Goal: Task Accomplishment & Management: Manage account settings

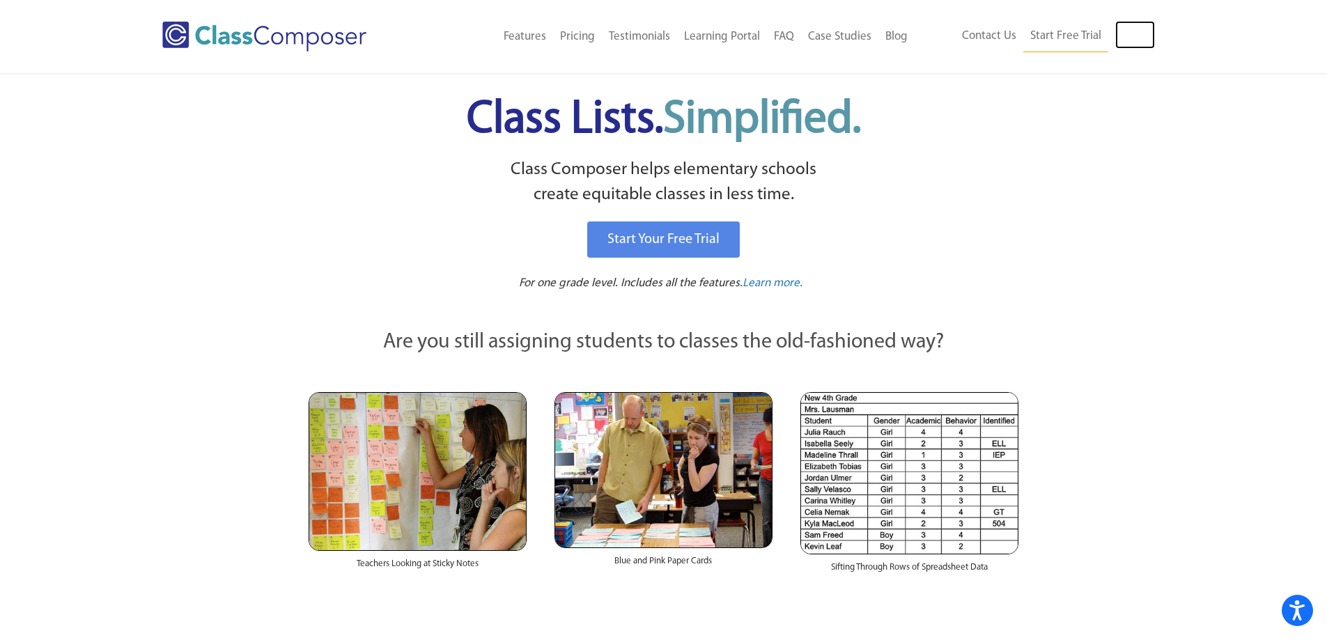
drag, startPoint x: 1129, startPoint y: 33, endPoint x: 1133, endPoint y: 16, distance: 17.2
click at [1129, 33] on link "Log In" at bounding box center [1135, 35] width 40 height 28
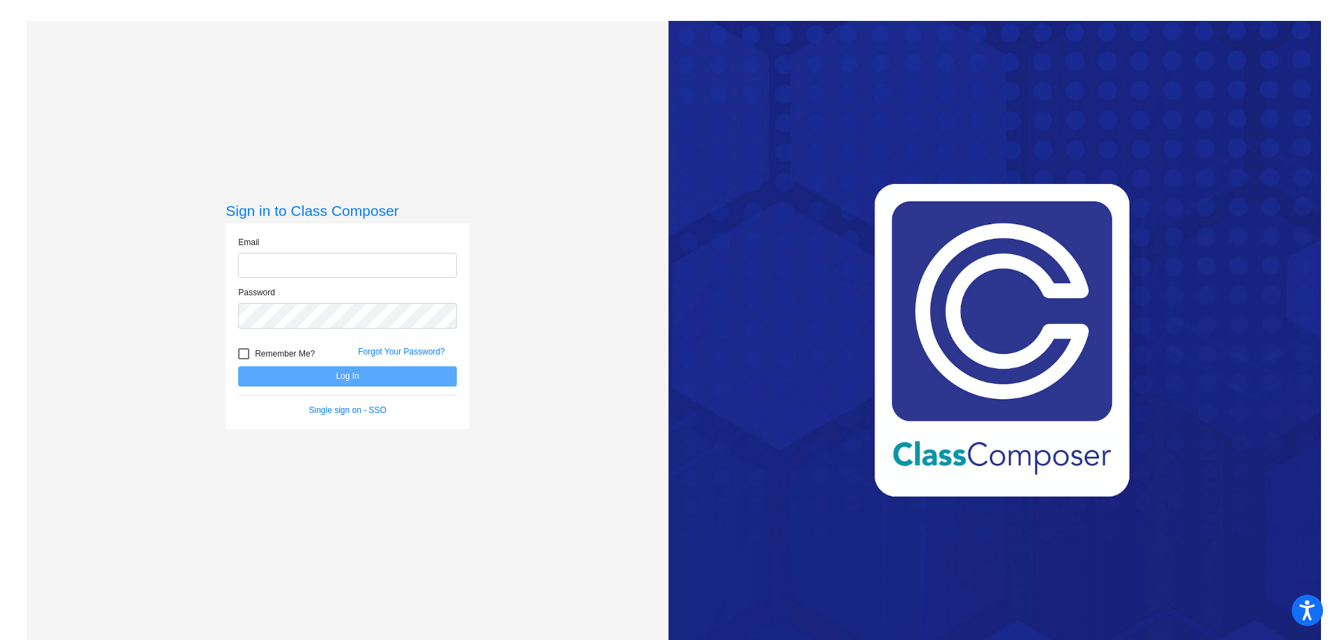
click at [366, 265] on input "email" at bounding box center [347, 266] width 219 height 26
click at [347, 267] on input "email" at bounding box center [347, 266] width 219 height 26
type input "[PERSON_NAME][EMAIL_ADDRESS][PERSON_NAME][DOMAIN_NAME]"
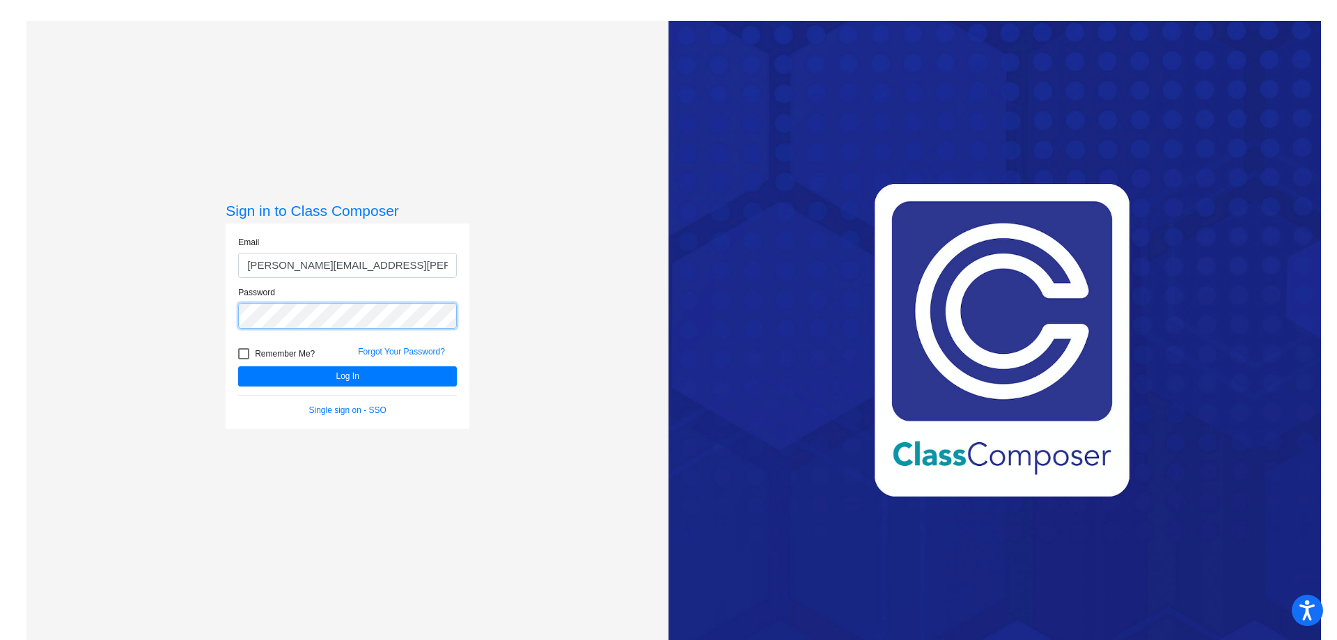
click at [238, 366] on button "Log In" at bounding box center [347, 376] width 219 height 20
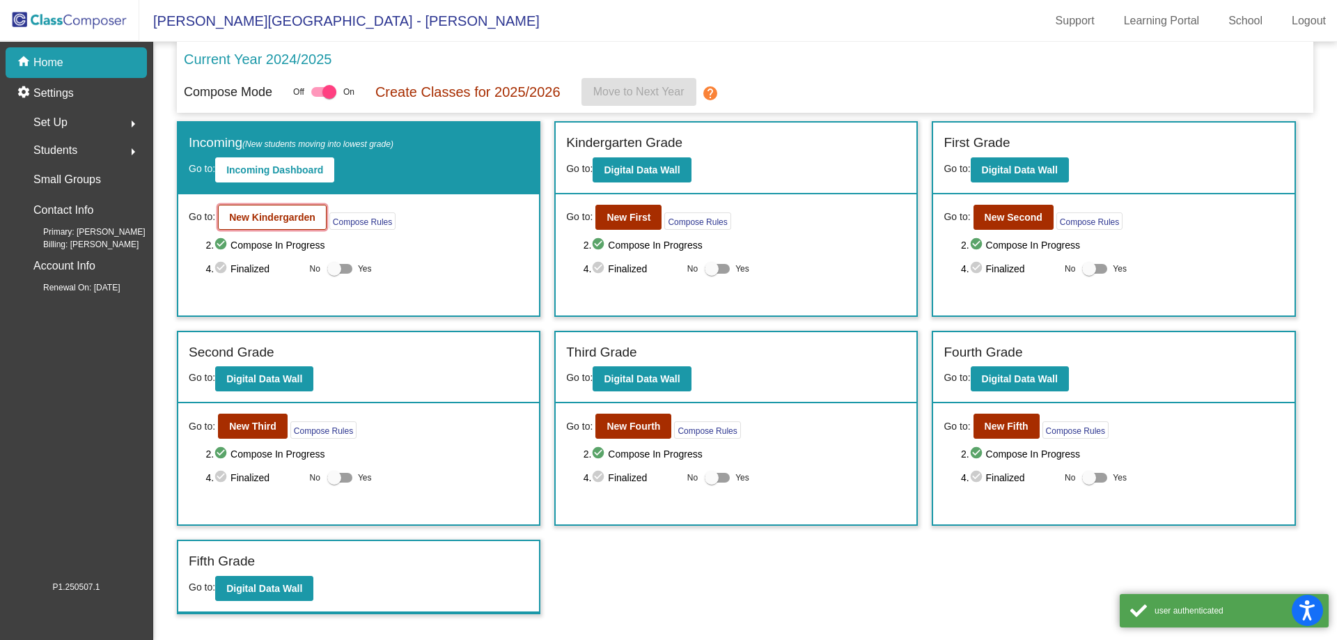
click at [252, 217] on b "New Kindergarden" at bounding box center [272, 217] width 86 height 11
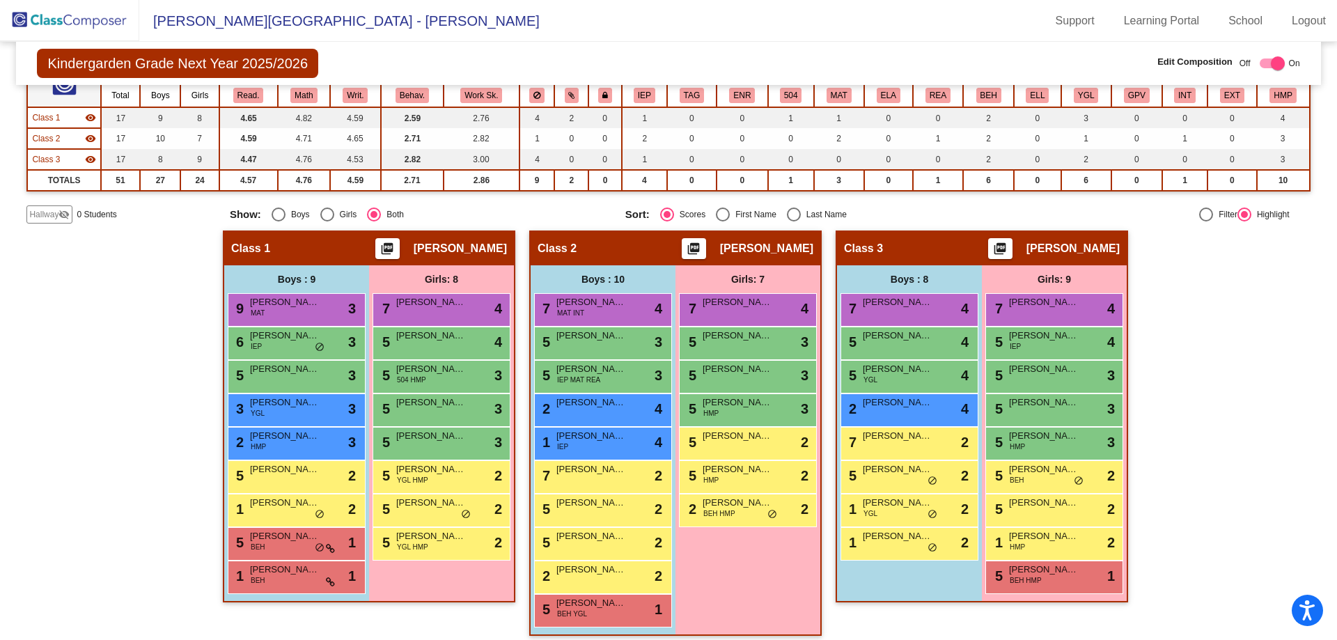
scroll to position [148, 0]
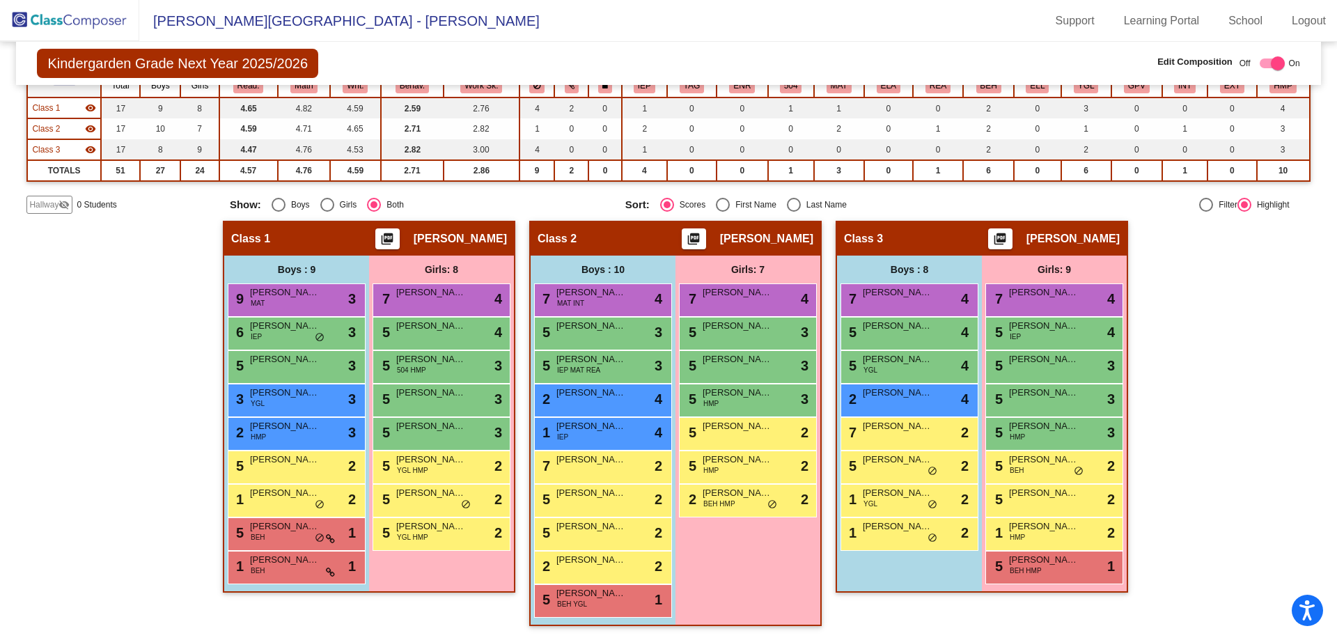
click at [64, 102] on div "Class 1 visibility" at bounding box center [63, 108] width 63 height 13
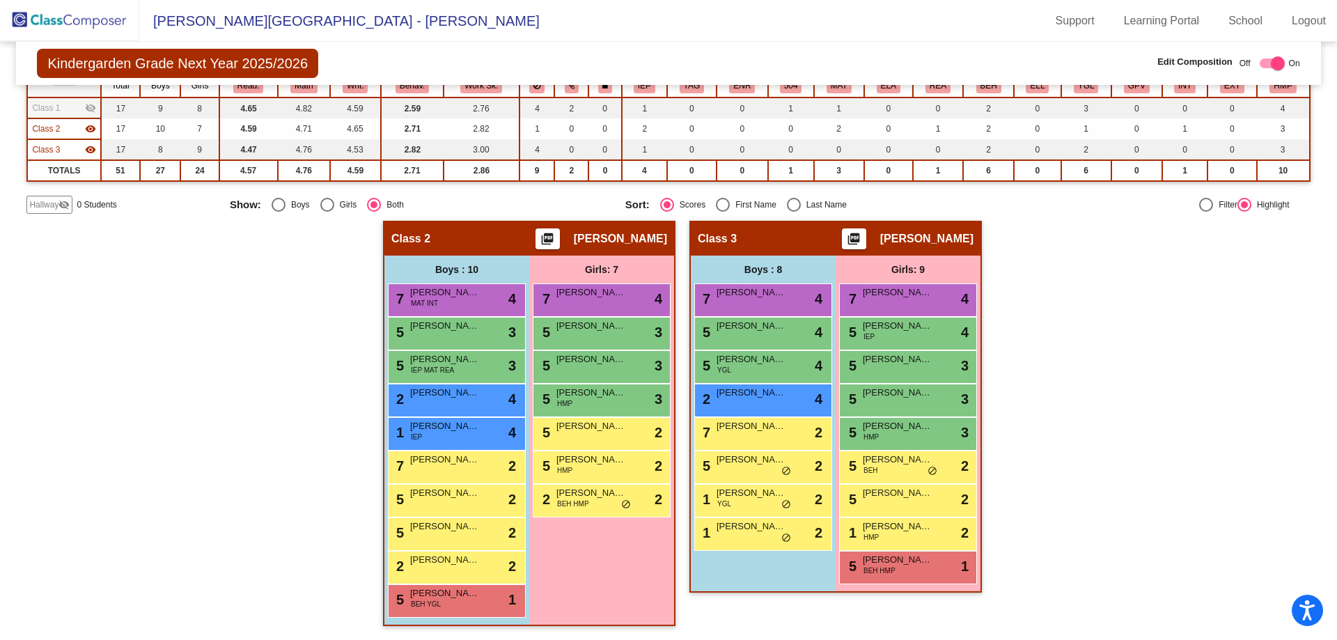
click at [55, 107] on span "Class 1" at bounding box center [46, 108] width 28 height 13
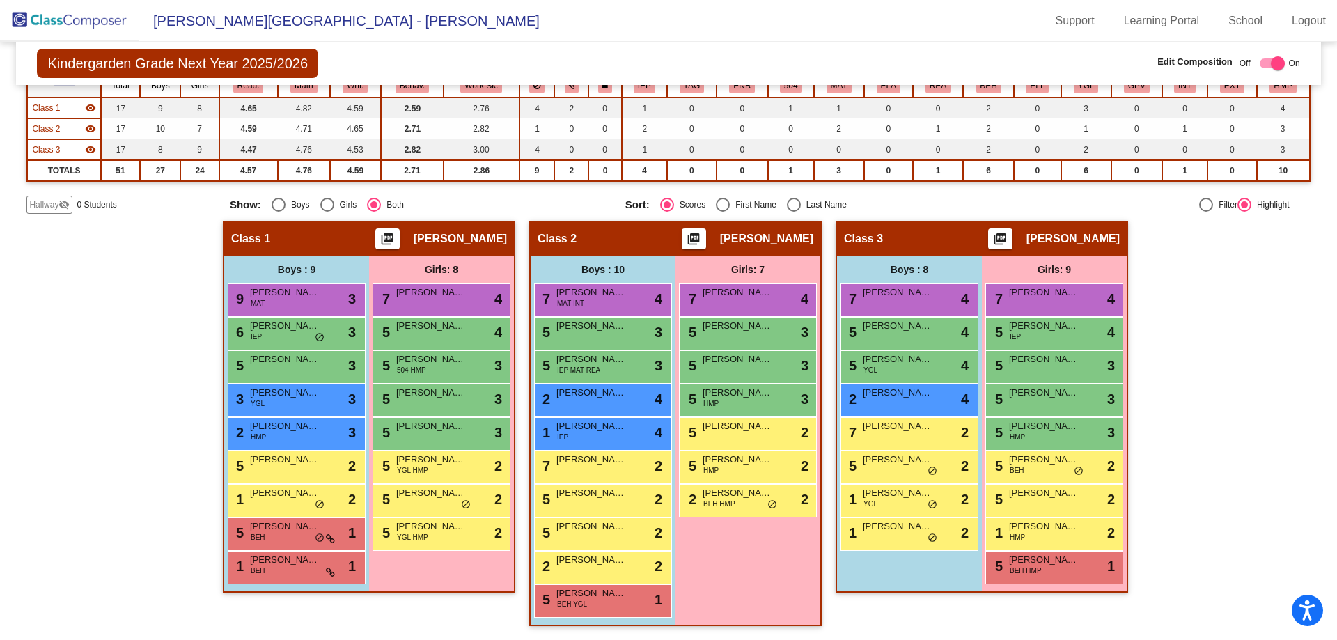
click at [55, 106] on span "Class 1" at bounding box center [46, 108] width 28 height 13
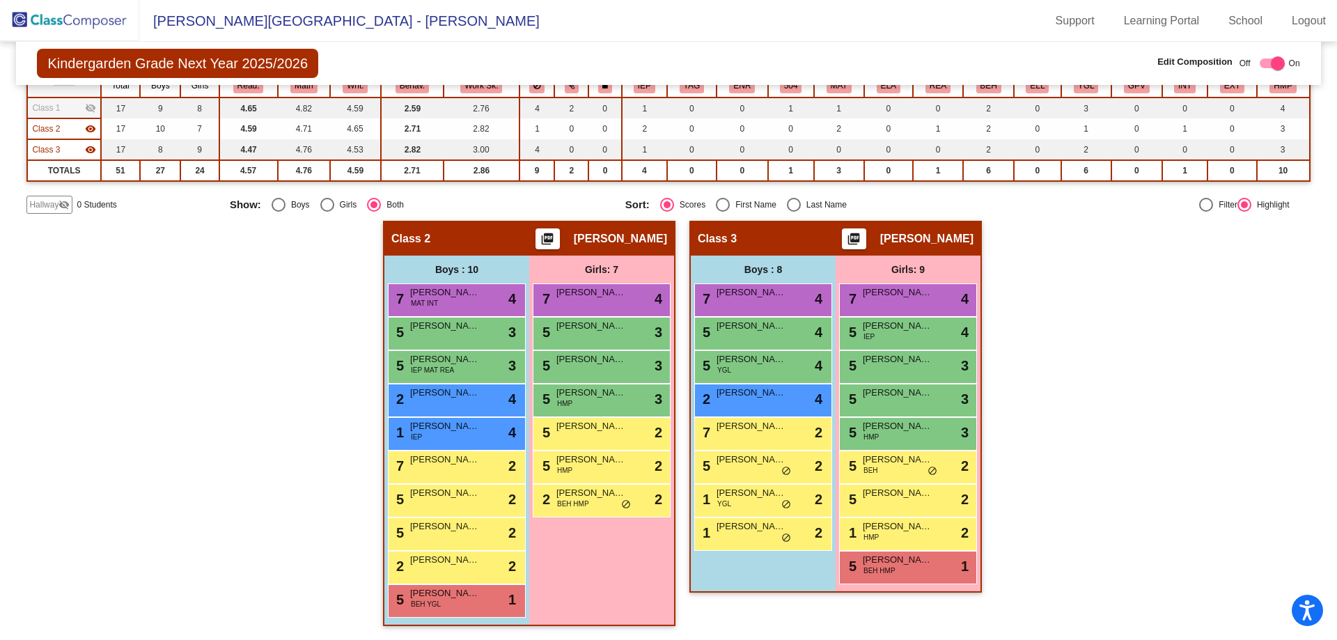
click at [51, 203] on span "Hallway" at bounding box center [43, 204] width 29 height 13
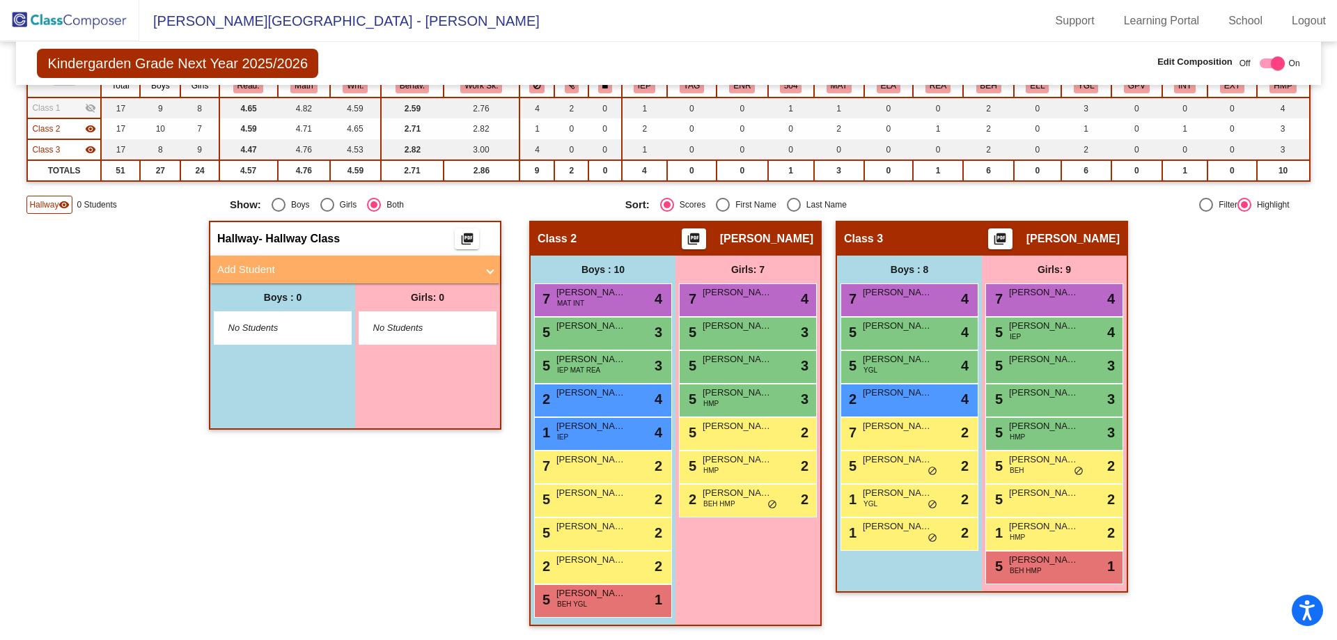
click at [57, 104] on span "Class 1" at bounding box center [46, 108] width 28 height 13
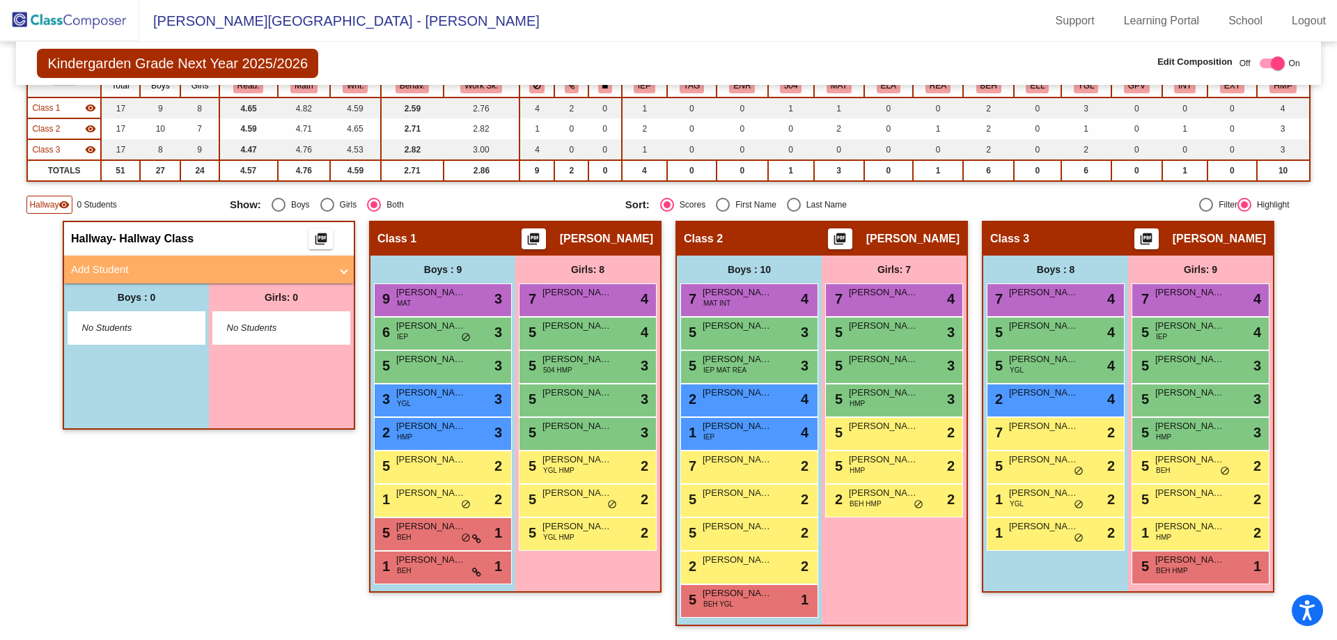
click at [57, 106] on span "Class 1" at bounding box center [46, 108] width 28 height 13
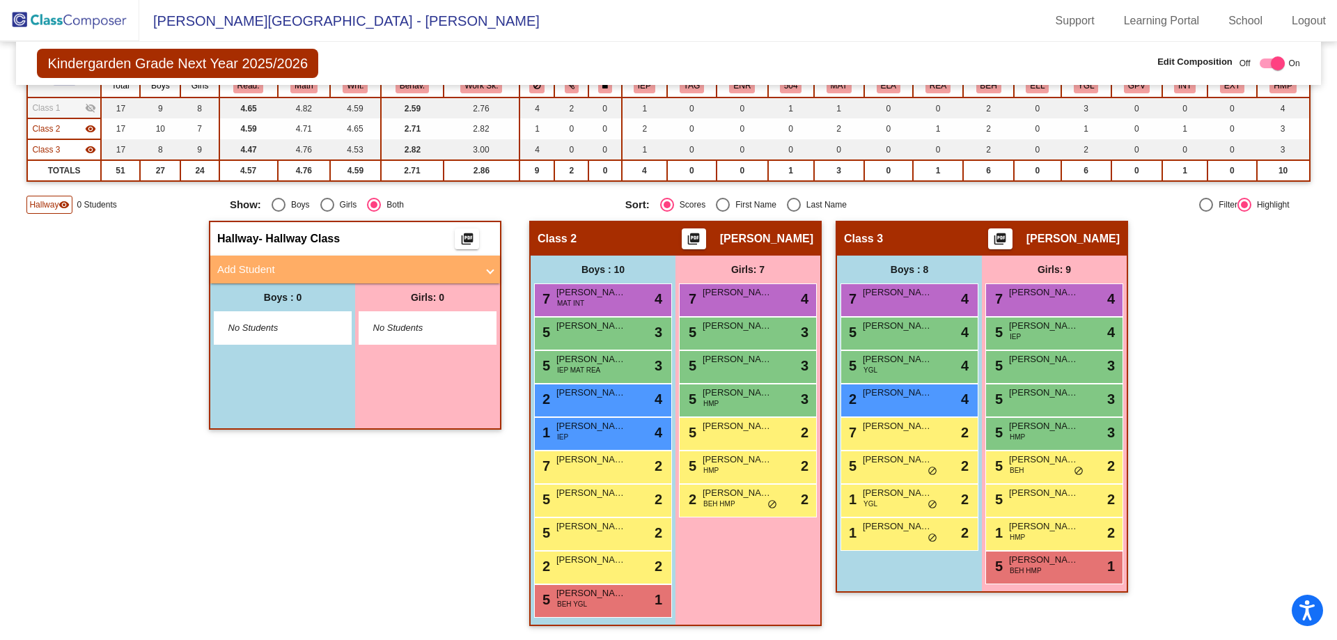
click at [57, 127] on span "Class 2" at bounding box center [46, 129] width 28 height 13
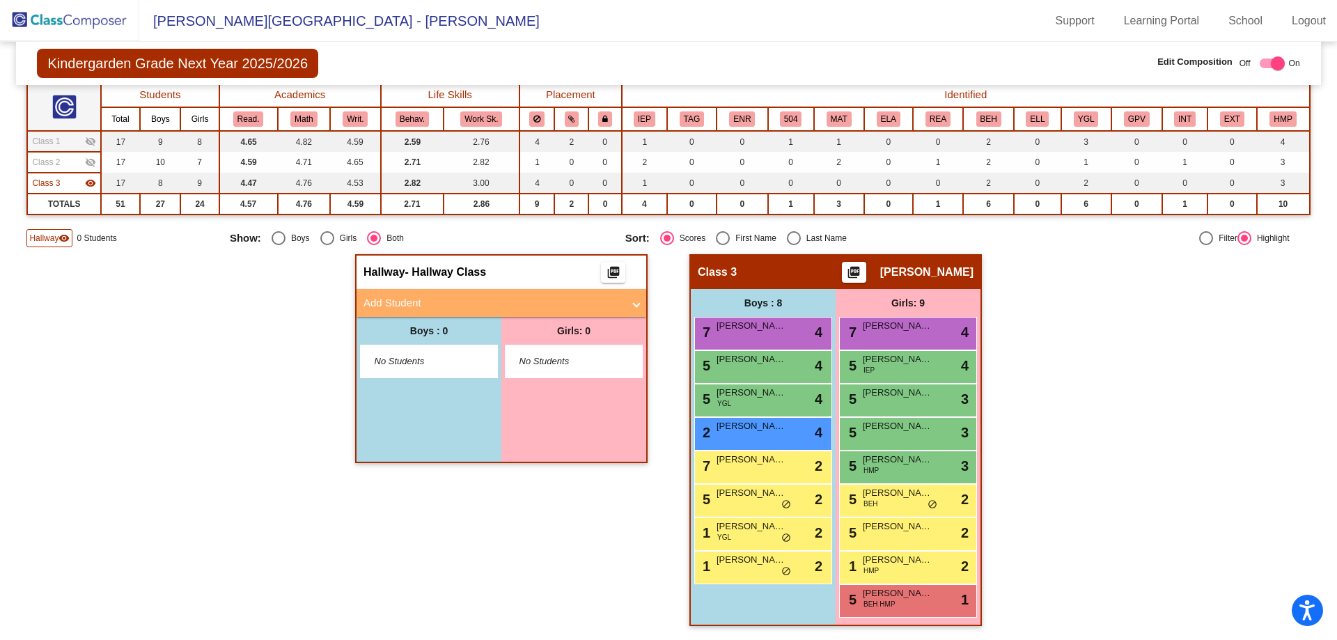
scroll to position [114, 0]
click at [52, 141] on span "Class 1" at bounding box center [46, 141] width 28 height 13
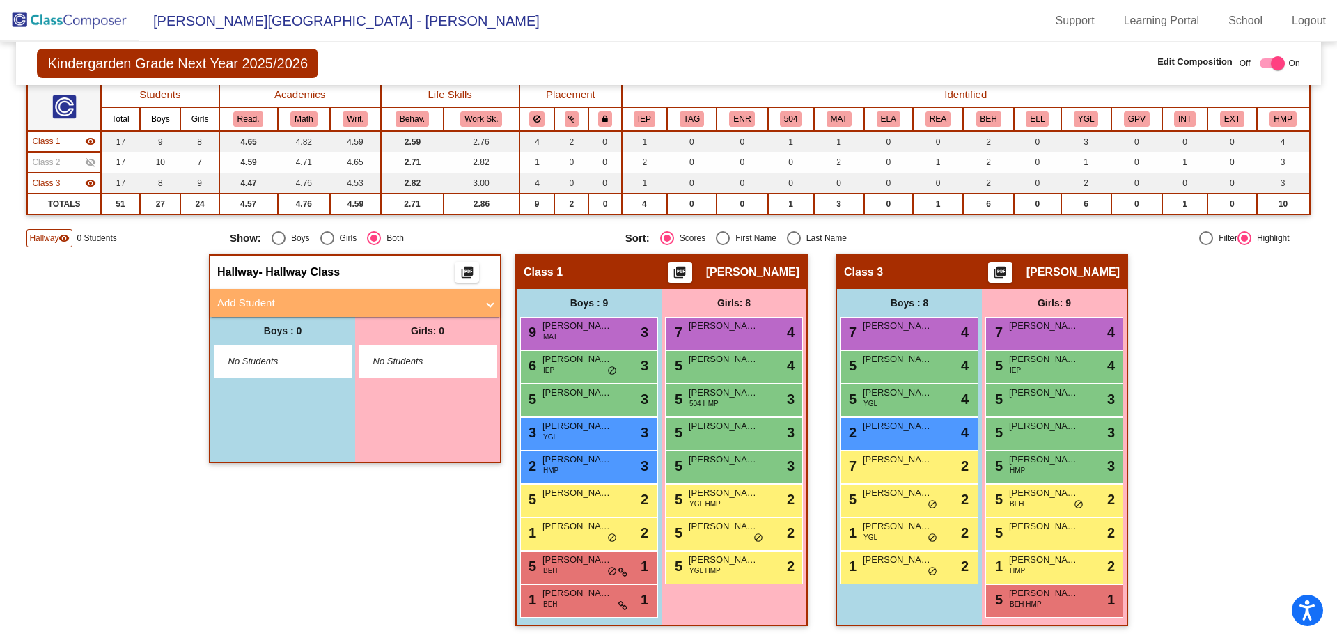
click at [52, 157] on span "Class 2" at bounding box center [46, 162] width 28 height 13
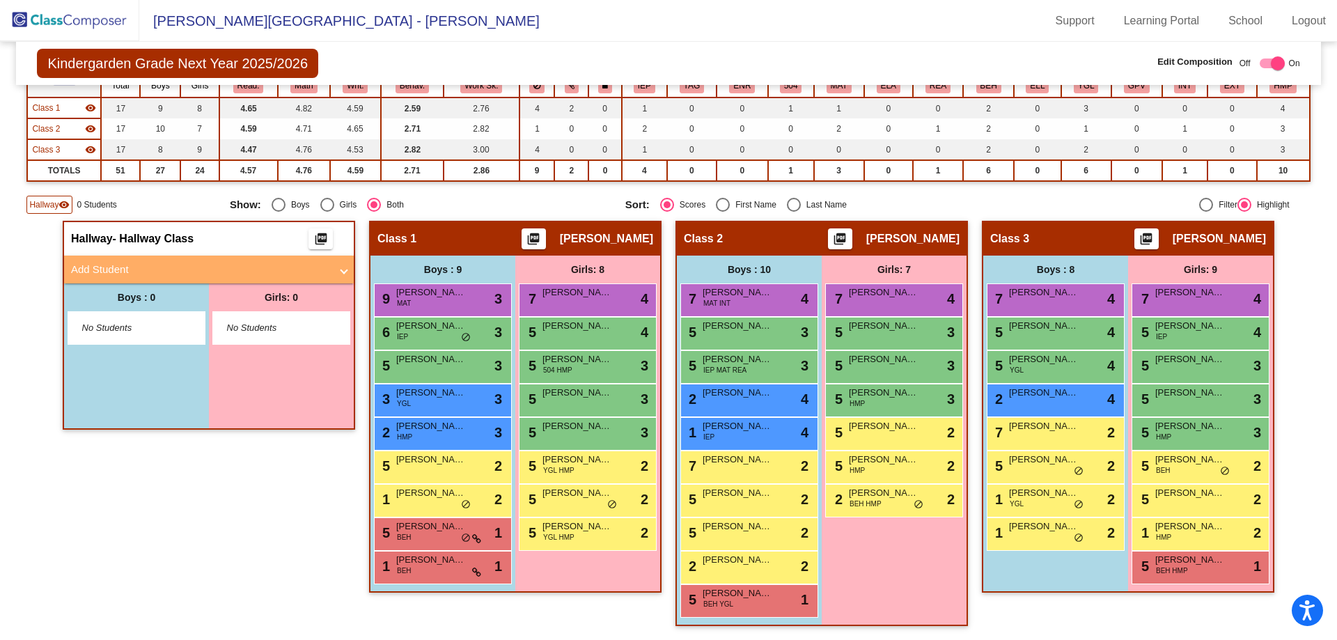
click at [56, 128] on span "Class 2" at bounding box center [46, 129] width 28 height 13
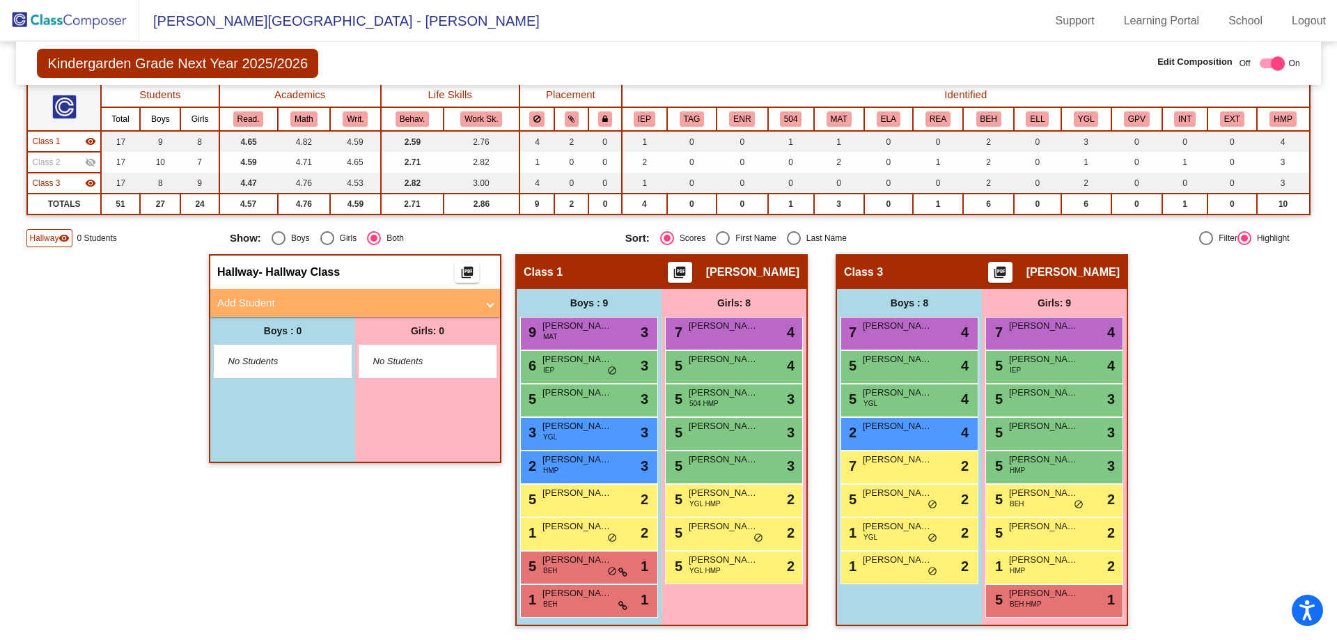
scroll to position [114, 0]
click at [56, 160] on span "Class 2" at bounding box center [46, 162] width 28 height 13
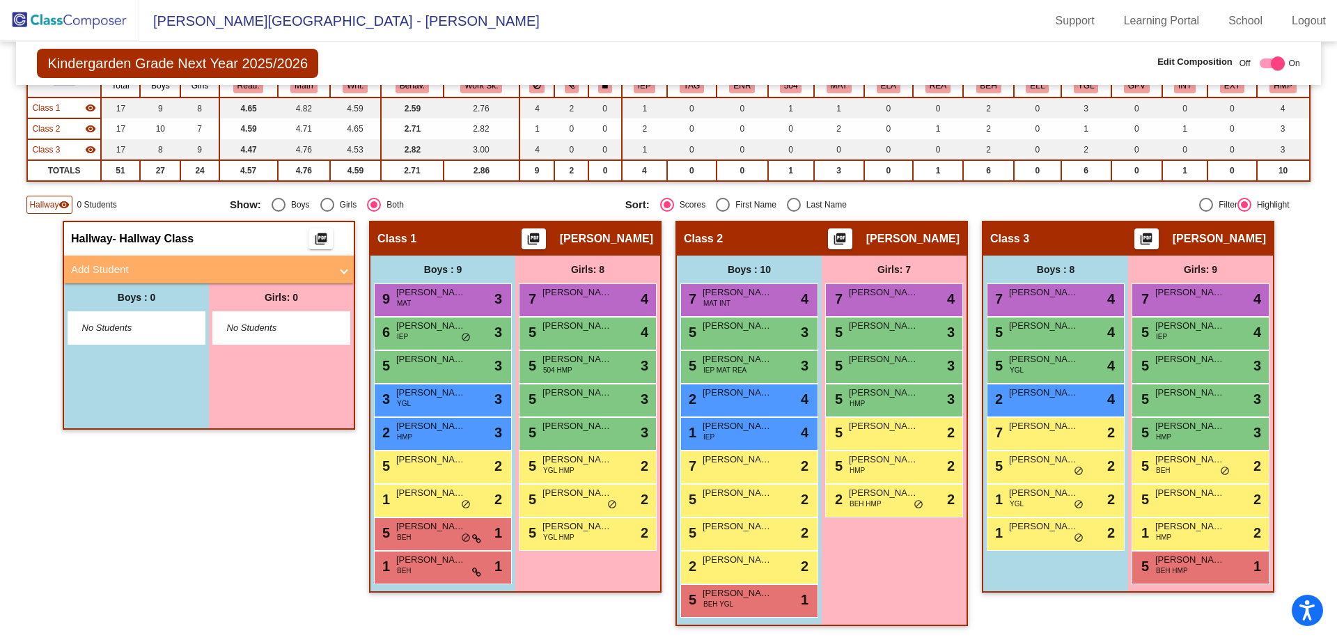
click at [61, 150] on div "Class 3 visibility" at bounding box center [63, 149] width 63 height 13
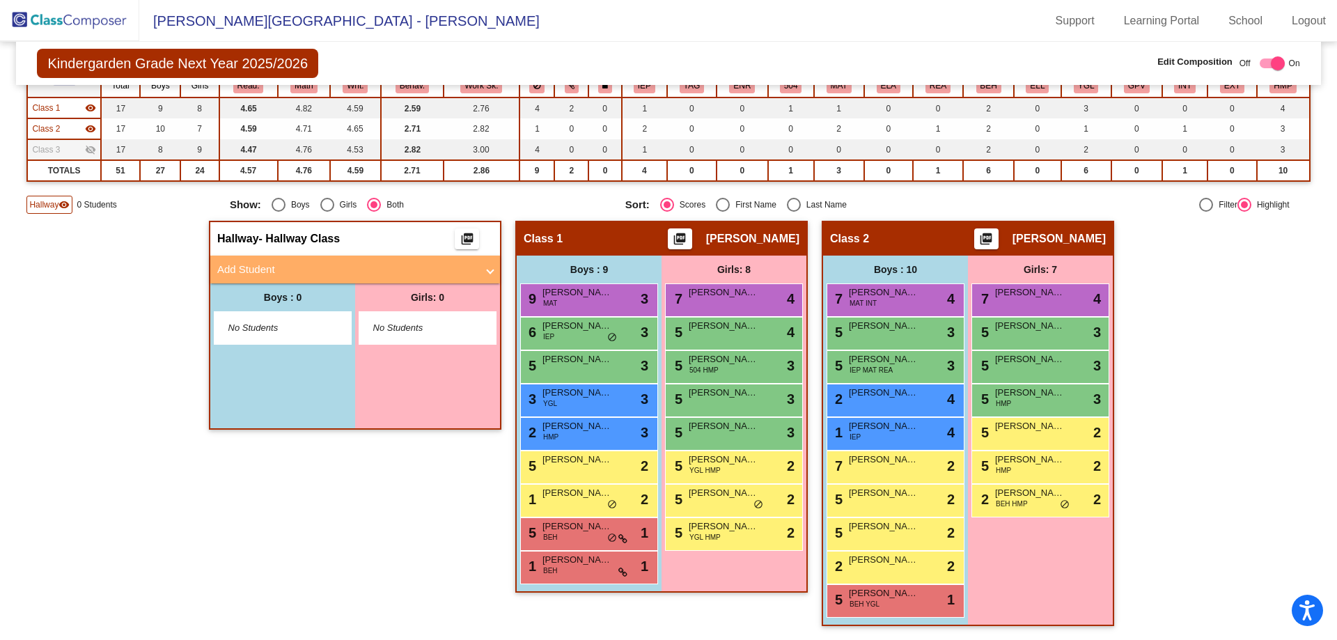
click at [60, 127] on div "Class 2 visibility" at bounding box center [63, 129] width 63 height 13
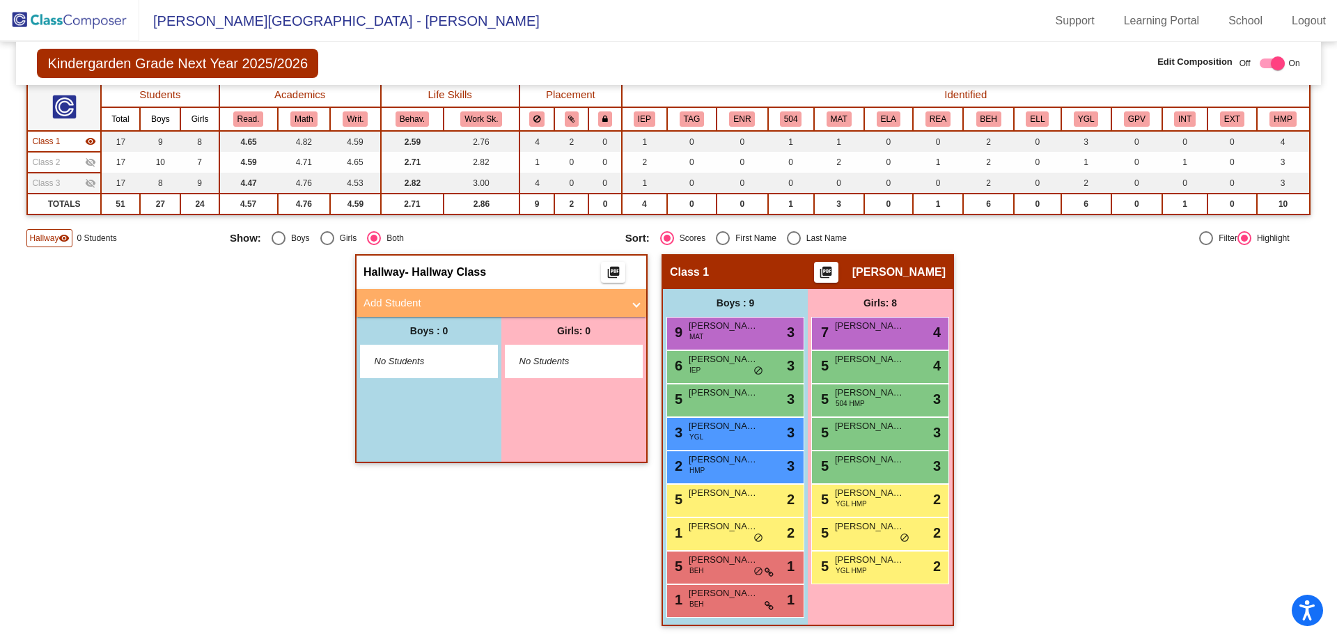
click at [57, 161] on span "Class 2" at bounding box center [46, 162] width 28 height 13
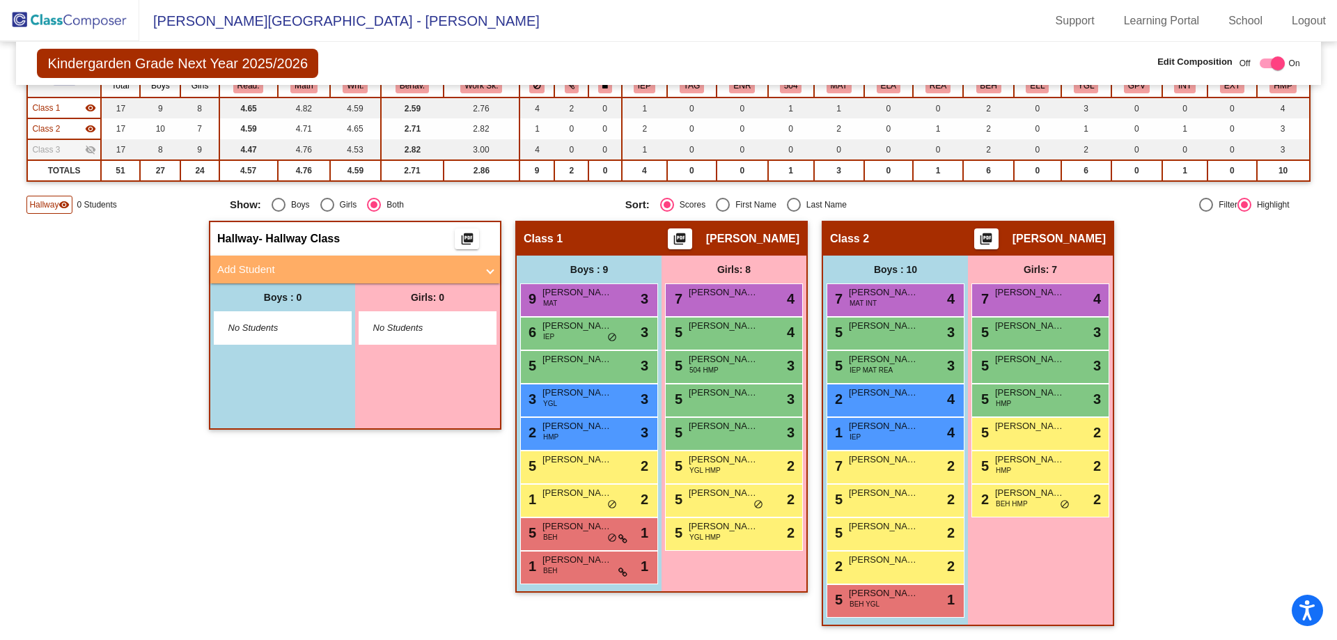
click at [58, 127] on span "Class 2" at bounding box center [46, 129] width 28 height 13
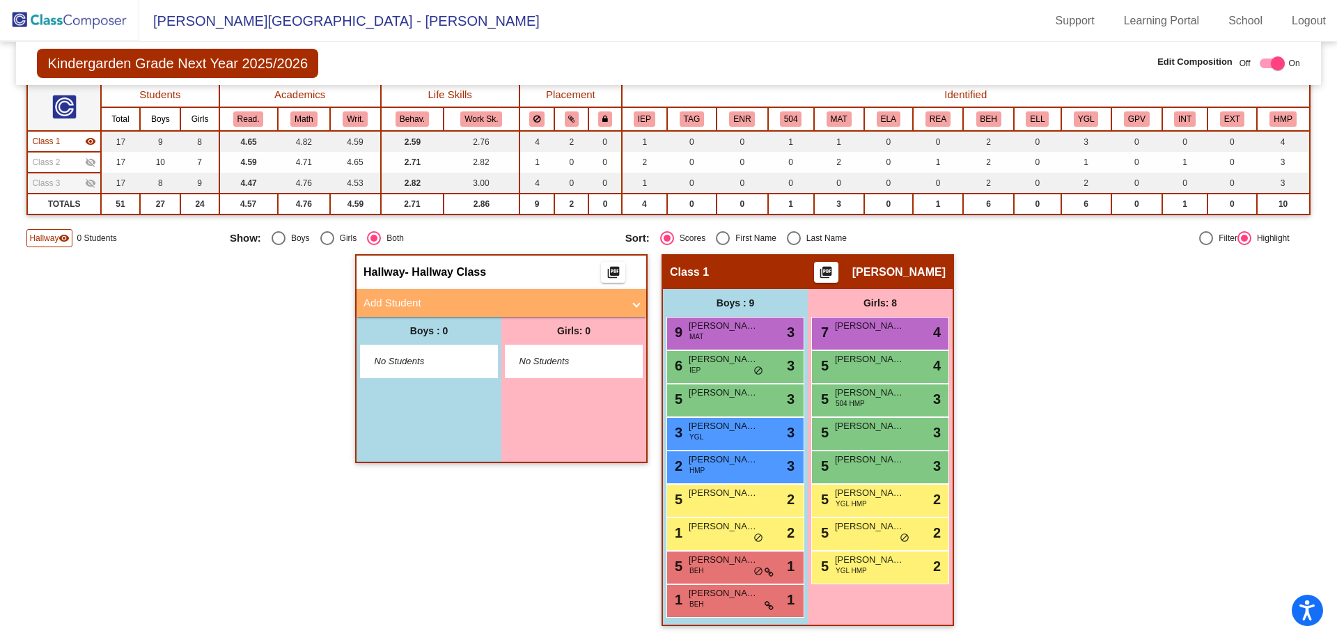
scroll to position [114, 0]
click at [58, 135] on span "Class 1" at bounding box center [46, 141] width 28 height 13
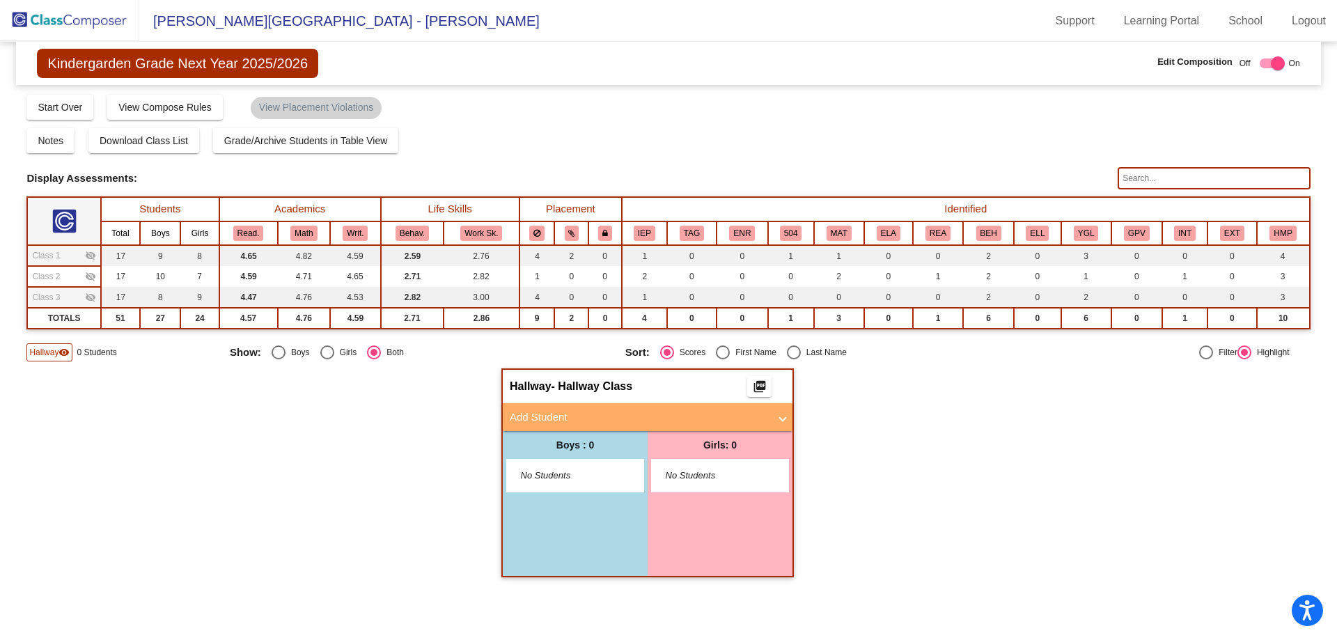
click at [90, 256] on mat-icon "visibility_off" at bounding box center [90, 255] width 11 height 11
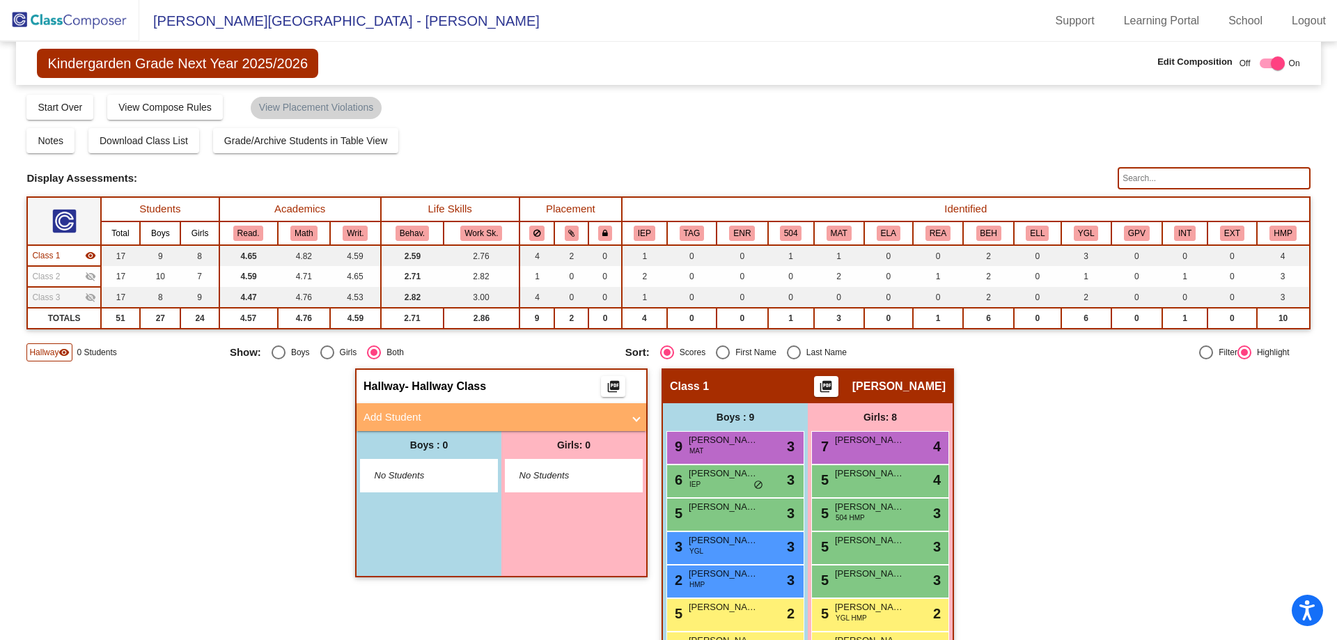
click at [88, 256] on mat-icon "visibility" at bounding box center [90, 255] width 11 height 11
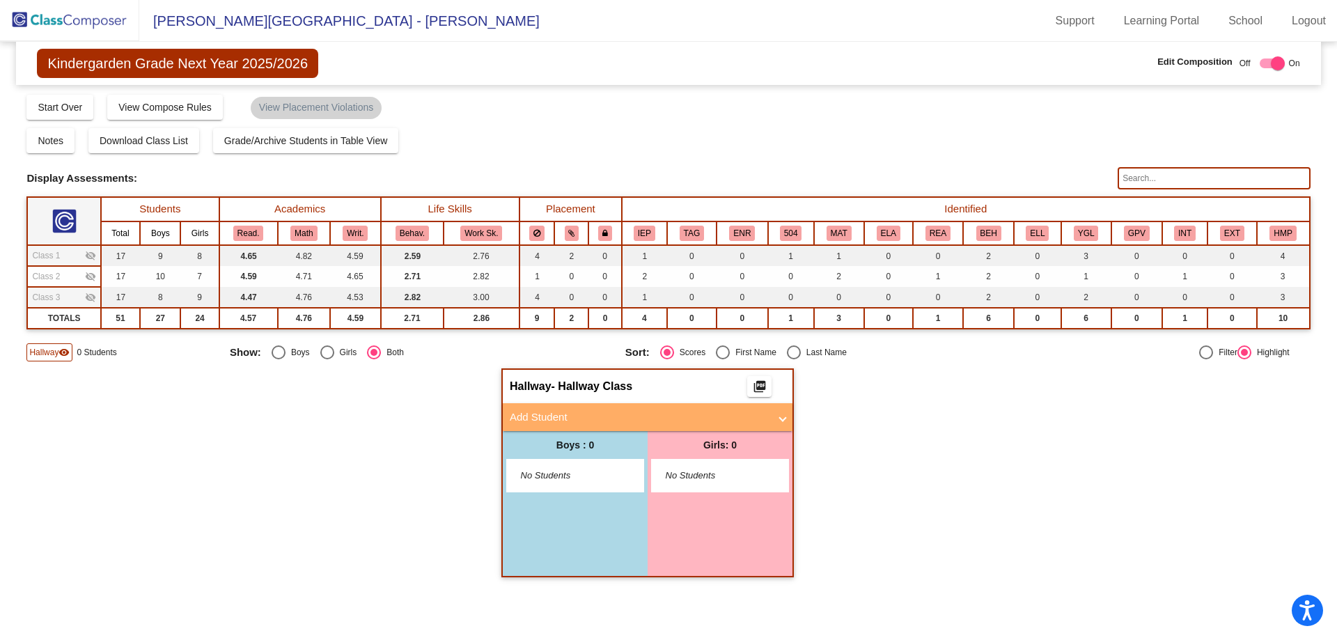
click at [92, 275] on mat-icon "visibility_off" at bounding box center [90, 276] width 11 height 11
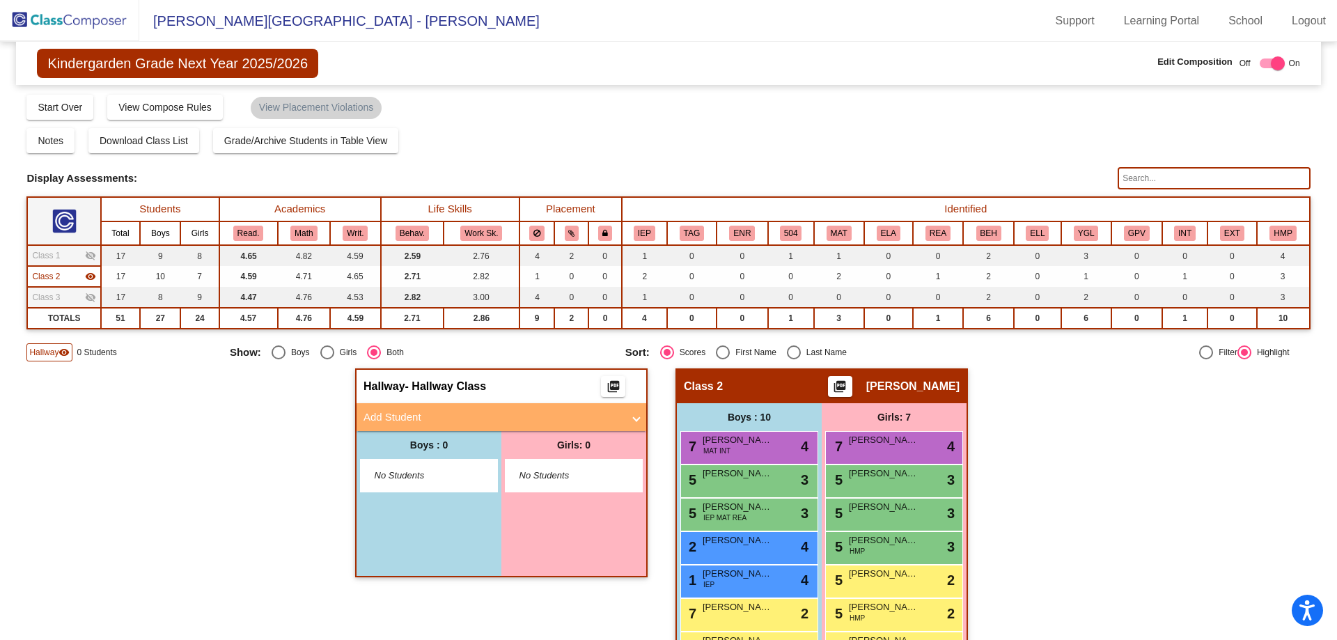
click at [88, 299] on mat-icon "visibility_off" at bounding box center [90, 297] width 11 height 11
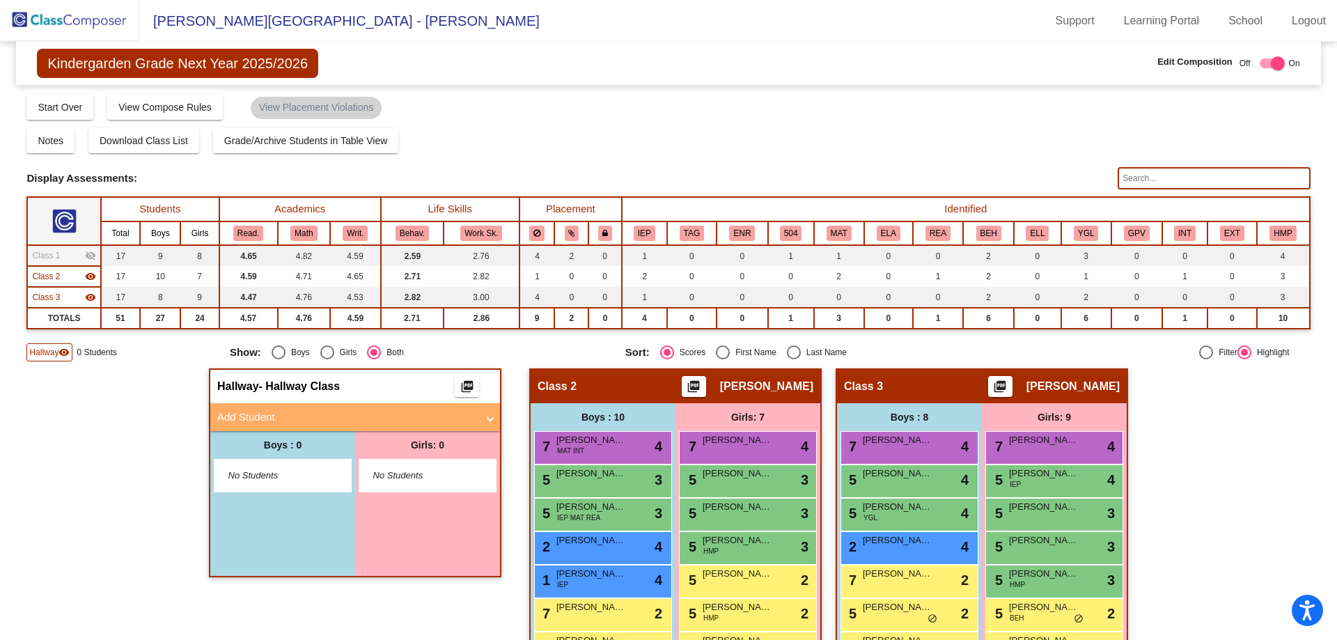
click at [84, 279] on div "Class 2 visibility" at bounding box center [63, 276] width 63 height 13
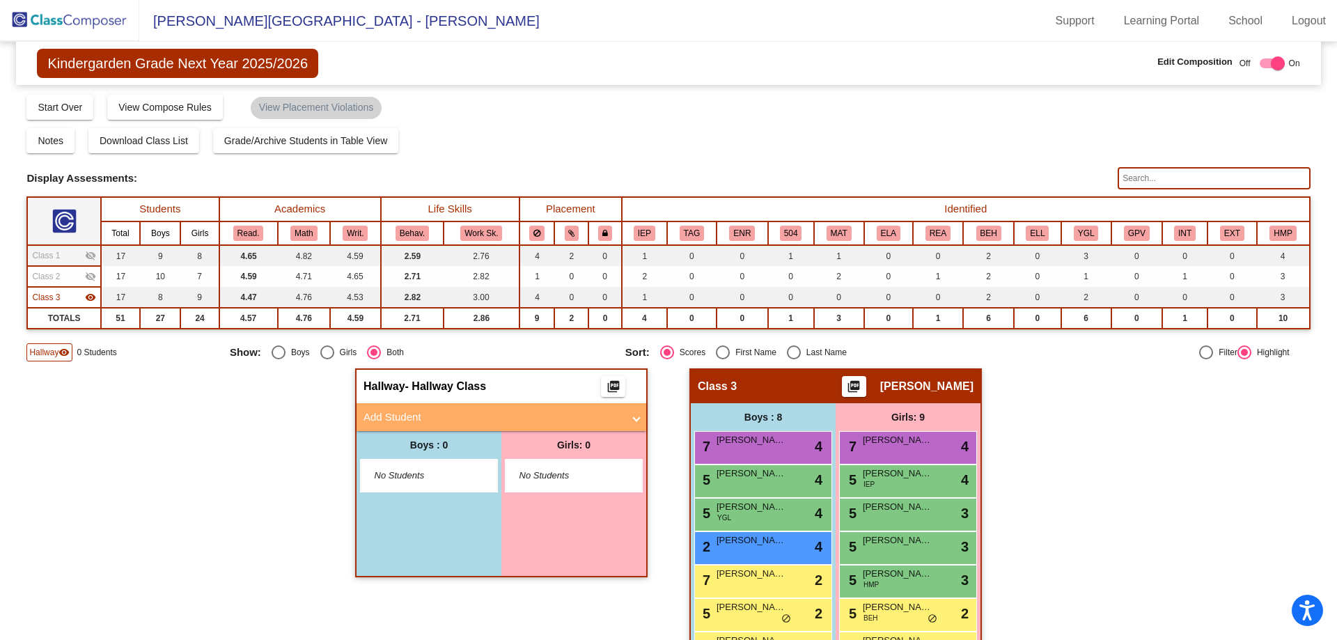
scroll to position [114, 0]
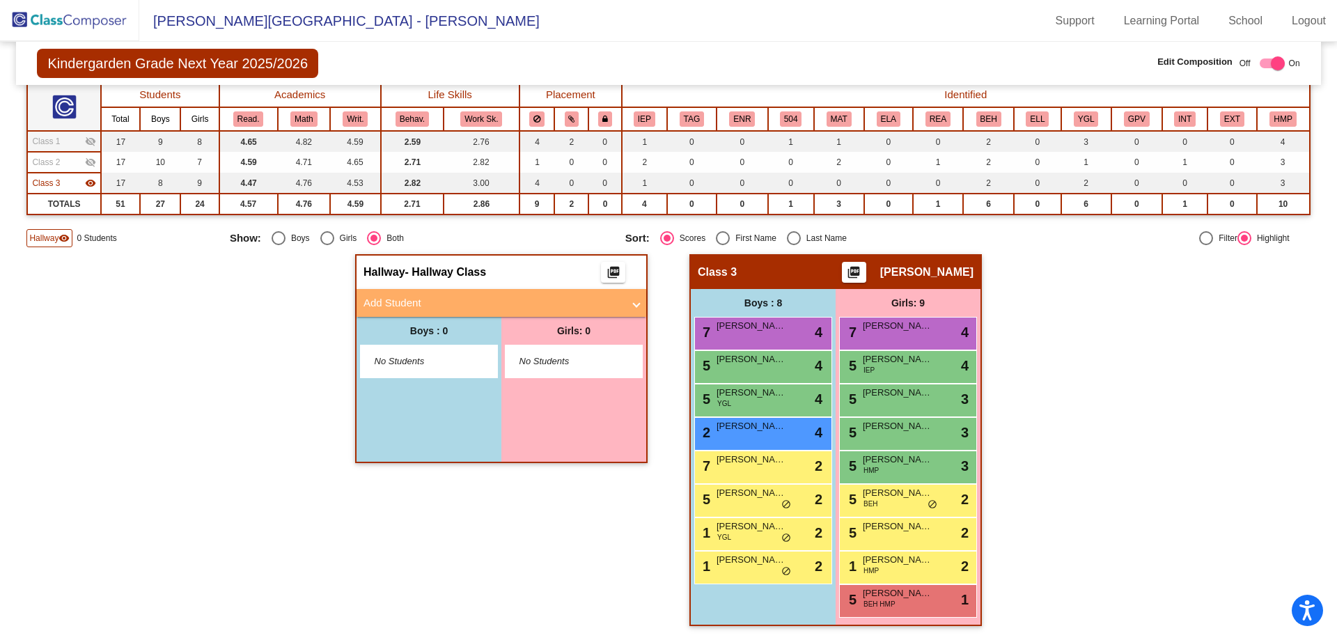
click at [61, 159] on div "Class 2 visibility_off" at bounding box center [63, 162] width 63 height 13
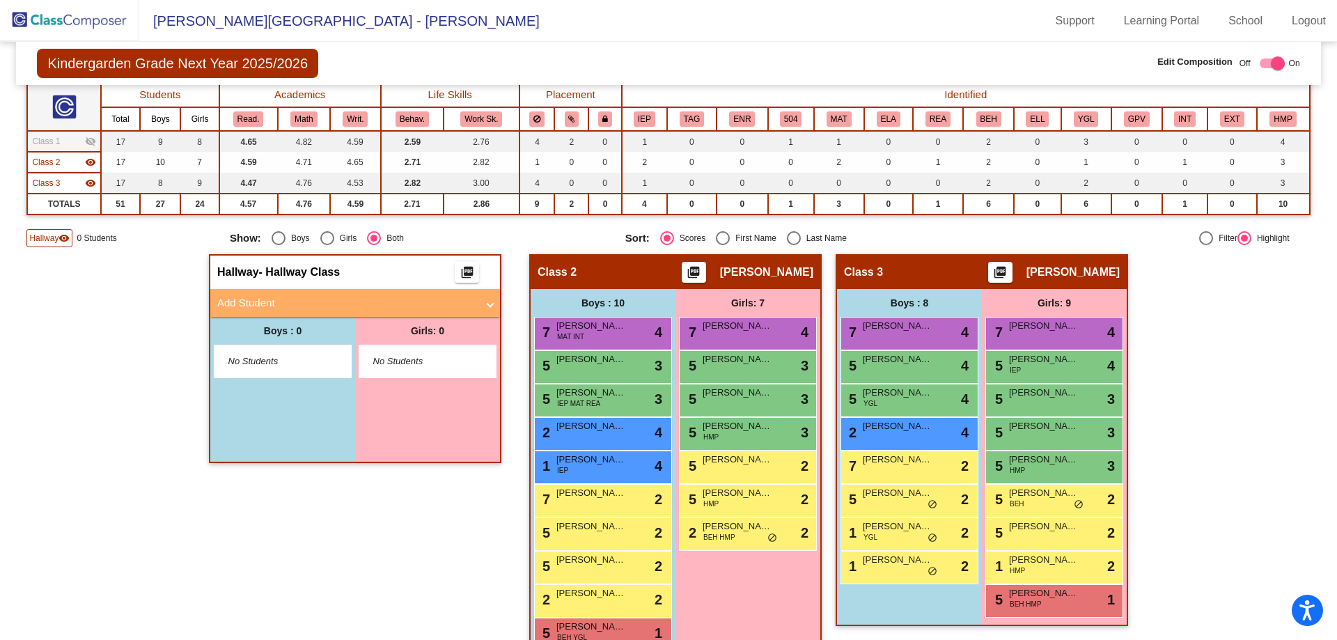
click at [59, 141] on span "Class 1" at bounding box center [46, 141] width 28 height 13
